Goal: Information Seeking & Learning: Learn about a topic

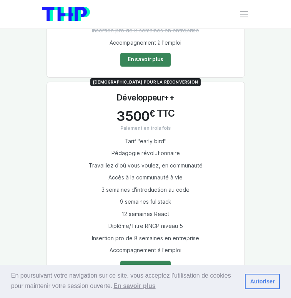
scroll to position [1923, 0]
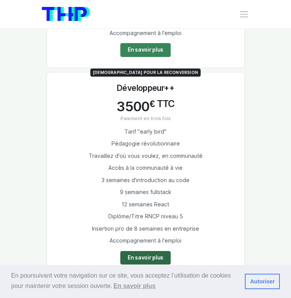
click at [152, 251] on link "En savoir plus" at bounding box center [145, 257] width 50 height 13
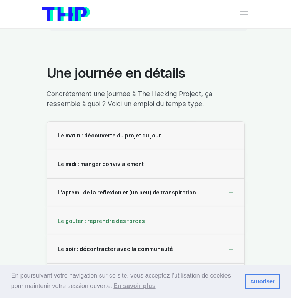
scroll to position [3467, 0]
click at [130, 235] on div "Le soir : décontracter avec la communauté" at bounding box center [146, 249] width 198 height 28
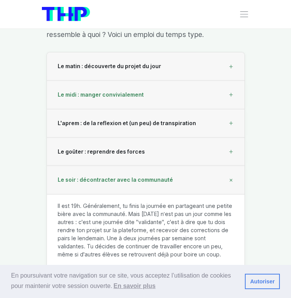
scroll to position [3537, 0]
click at [138, 91] on span "Le midi : manger convivialement" at bounding box center [101, 94] width 86 height 7
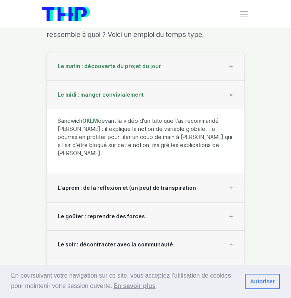
click at [133, 63] on span "Le matin : découverte du projet du jour" at bounding box center [109, 66] width 103 height 7
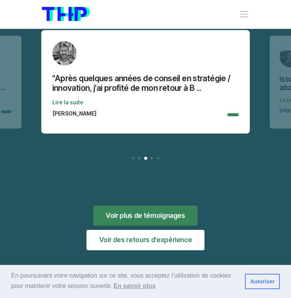
scroll to position [9845, 0]
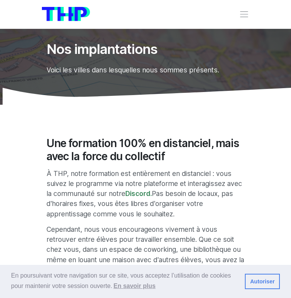
click at [245, 15] on span "Toggle navigation" at bounding box center [244, 14] width 10 height 10
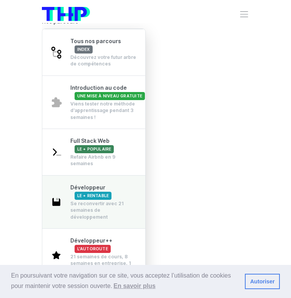
scroll to position [7, 0]
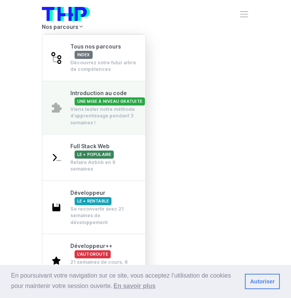
click at [98, 102] on span "Une mise à niveau gratuite" at bounding box center [110, 101] width 70 height 8
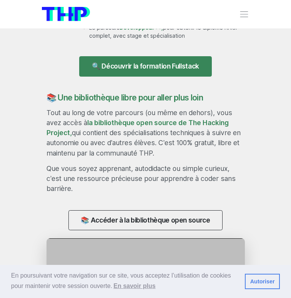
scroll to position [691, 0]
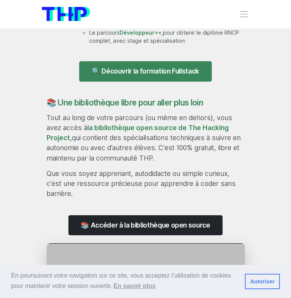
click at [144, 228] on link "📚 Accéder à la bibliothèque open source" at bounding box center [145, 225] width 154 height 20
